Goal: Information Seeking & Learning: Learn about a topic

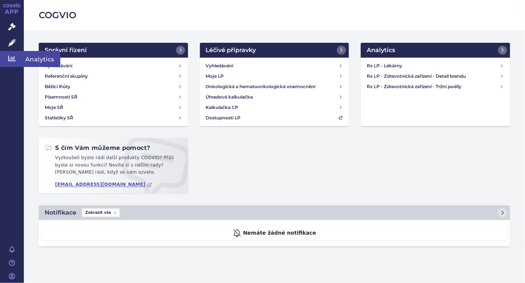
click at [18, 62] on link "Analytics" at bounding box center [12, 59] width 24 height 16
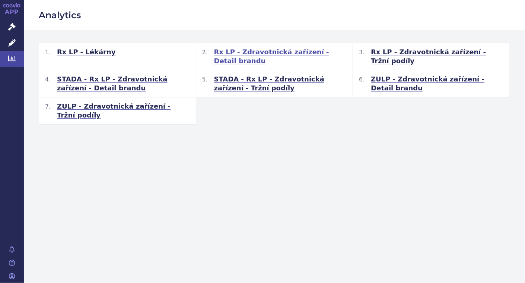
click at [285, 54] on span "Rx LP - Zdravotnická zařízení - Detail brandu" at bounding box center [280, 57] width 133 height 18
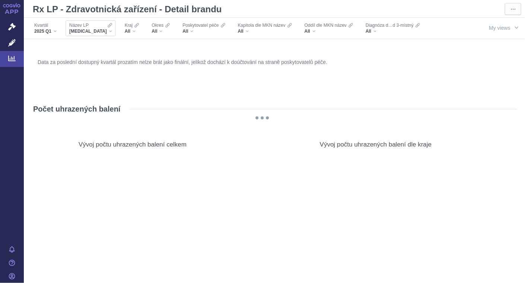
click at [93, 31] on div "XARELTO" at bounding box center [90, 31] width 43 height 6
click at [92, 30] on div "XARELTO" at bounding box center [90, 31] width 43 height 6
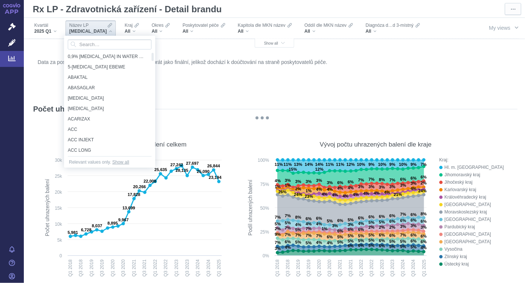
click at [92, 31] on div "XARELTO" at bounding box center [90, 31] width 43 height 6
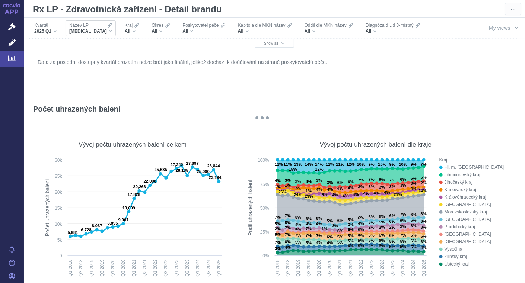
click at [92, 31] on div "XARELTO" at bounding box center [90, 31] width 43 height 6
type input "sonde"
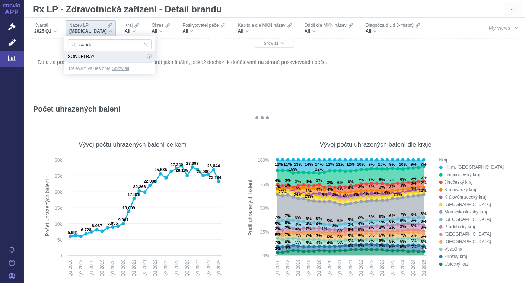
click at [74, 58] on span "SONDELBAY" at bounding box center [106, 56] width 77 height 10
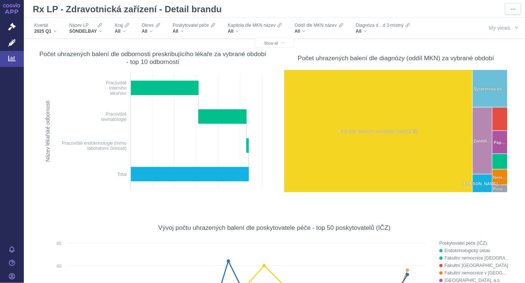
scroll to position [251, 0]
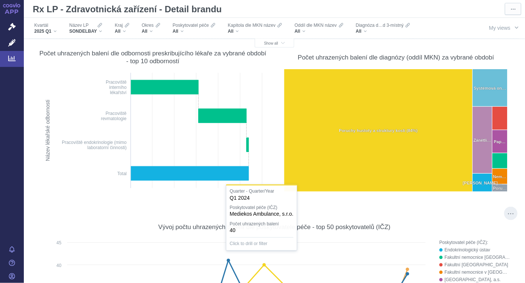
click at [259, 234] on div "Vývoj počtu uhrazených balení dle poskytovatele péče - top 50 poskytovatelů (IČ…" at bounding box center [274, 226] width 471 height 17
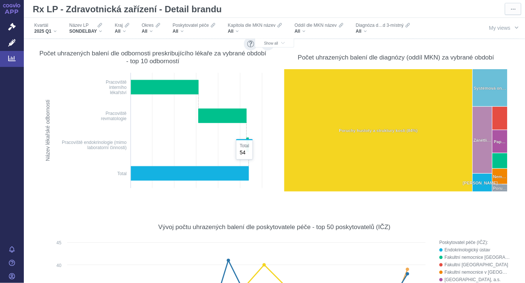
click at [240, 144] on rect at bounding box center [152, 131] width 225 height 125
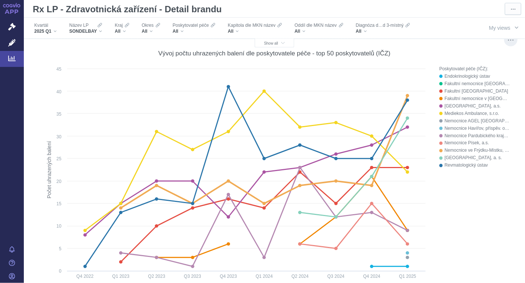
scroll to position [425, 0]
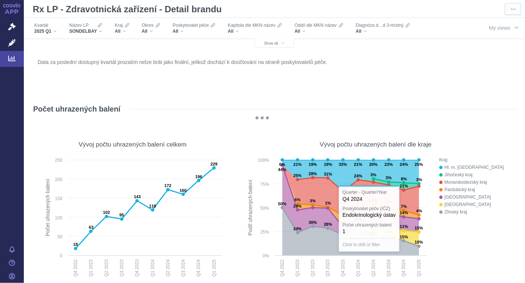
scroll to position [425, 0]
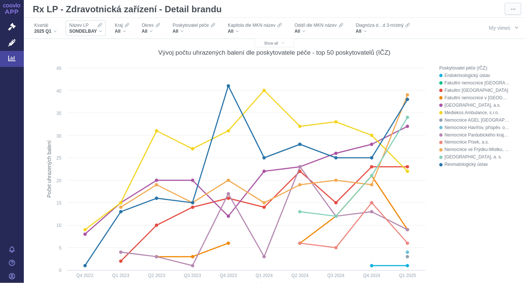
click at [100, 31] on div "SONDELBAY" at bounding box center [85, 31] width 33 height 6
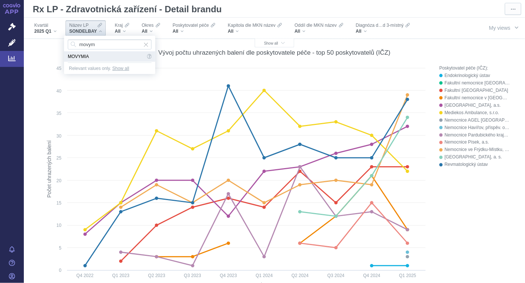
type input "movym"
click at [89, 57] on span "MOVYMIA" at bounding box center [106, 56] width 77 height 10
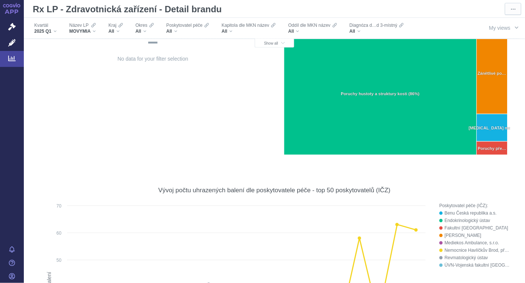
scroll to position [0, 0]
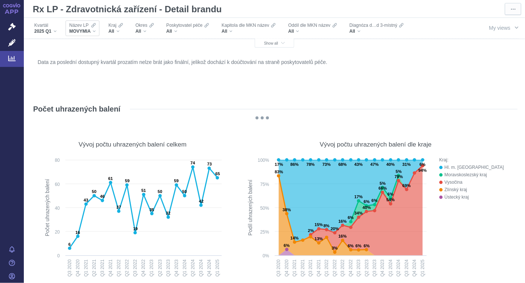
click at [92, 33] on div "MOVYMIA" at bounding box center [82, 31] width 26 height 6
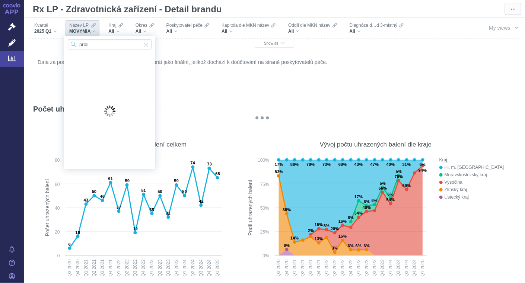
type input "[MEDICAL_DATA]"
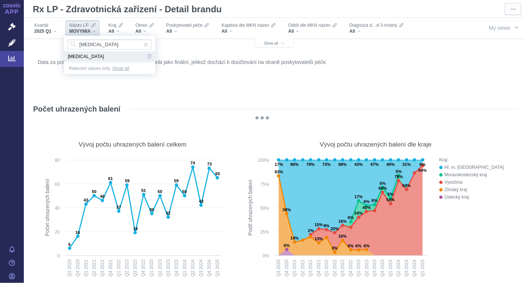
click at [77, 60] on span "[MEDICAL_DATA]" at bounding box center [106, 56] width 77 height 10
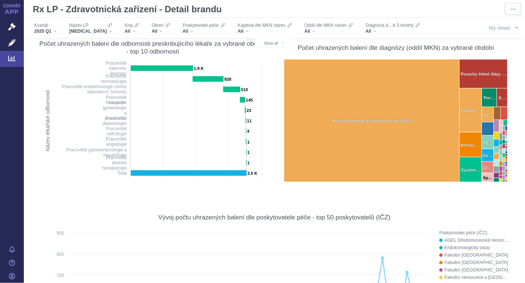
scroll to position [260, 0]
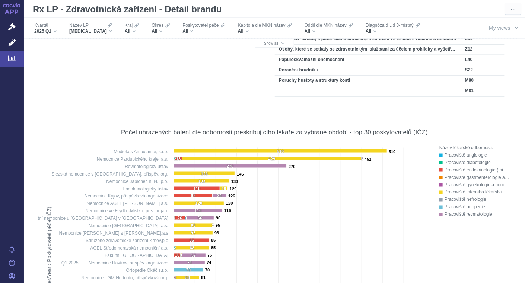
scroll to position [1531, 0]
